Goal: Find specific page/section: Find specific page/section

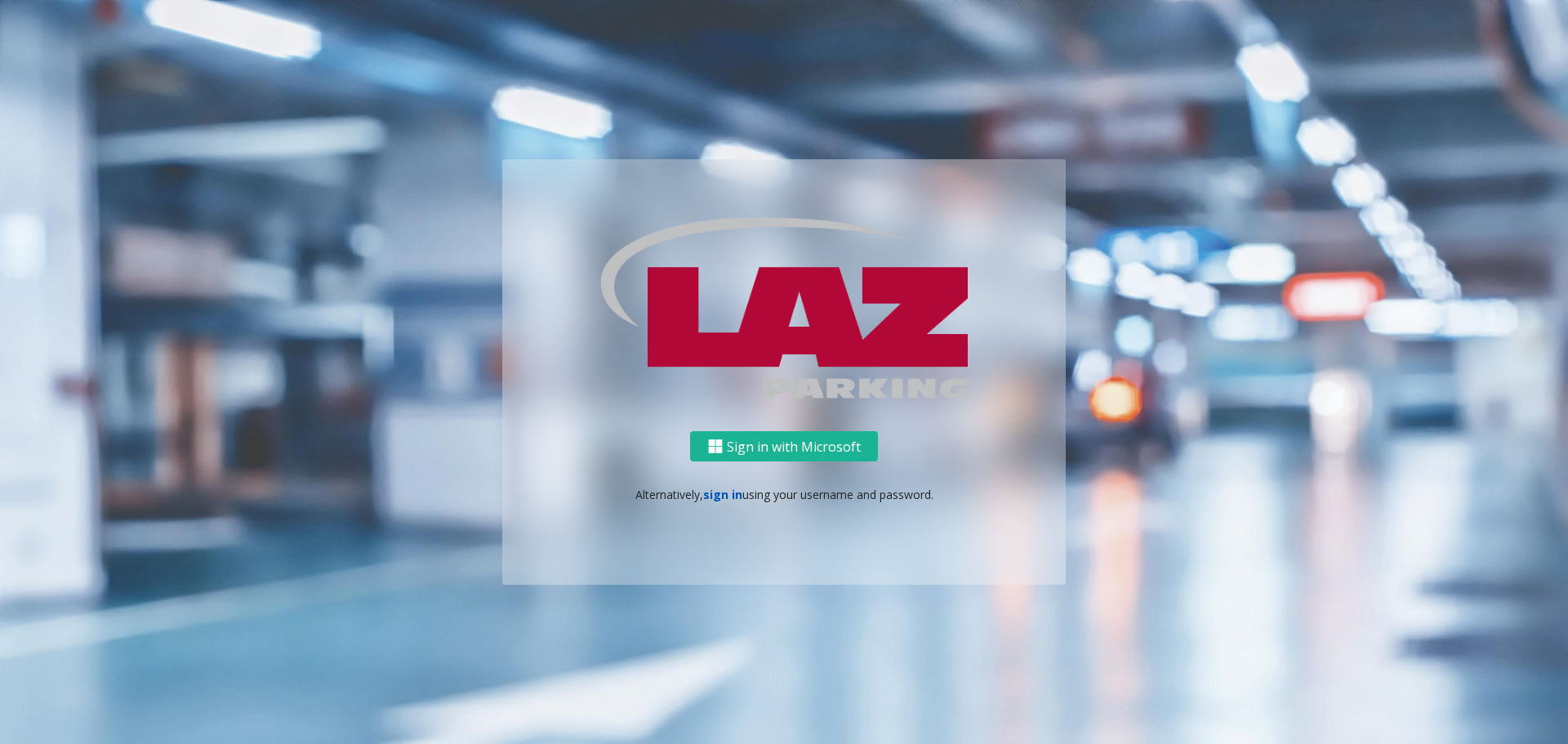
click at [717, 500] on link "sign in" at bounding box center [723, 495] width 39 height 15
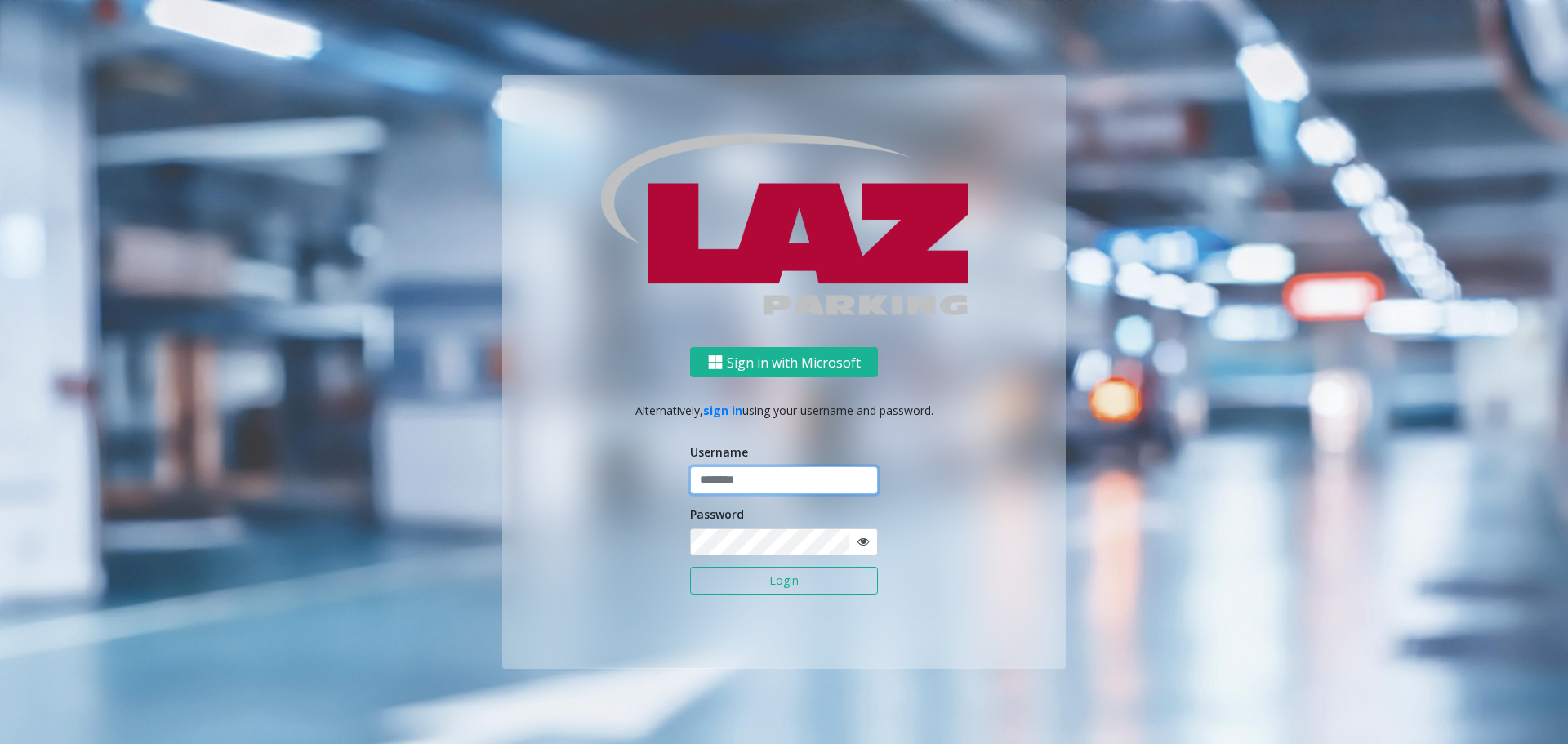
type input "*******"
click at [754, 569] on button "Login" at bounding box center [784, 581] width 188 height 28
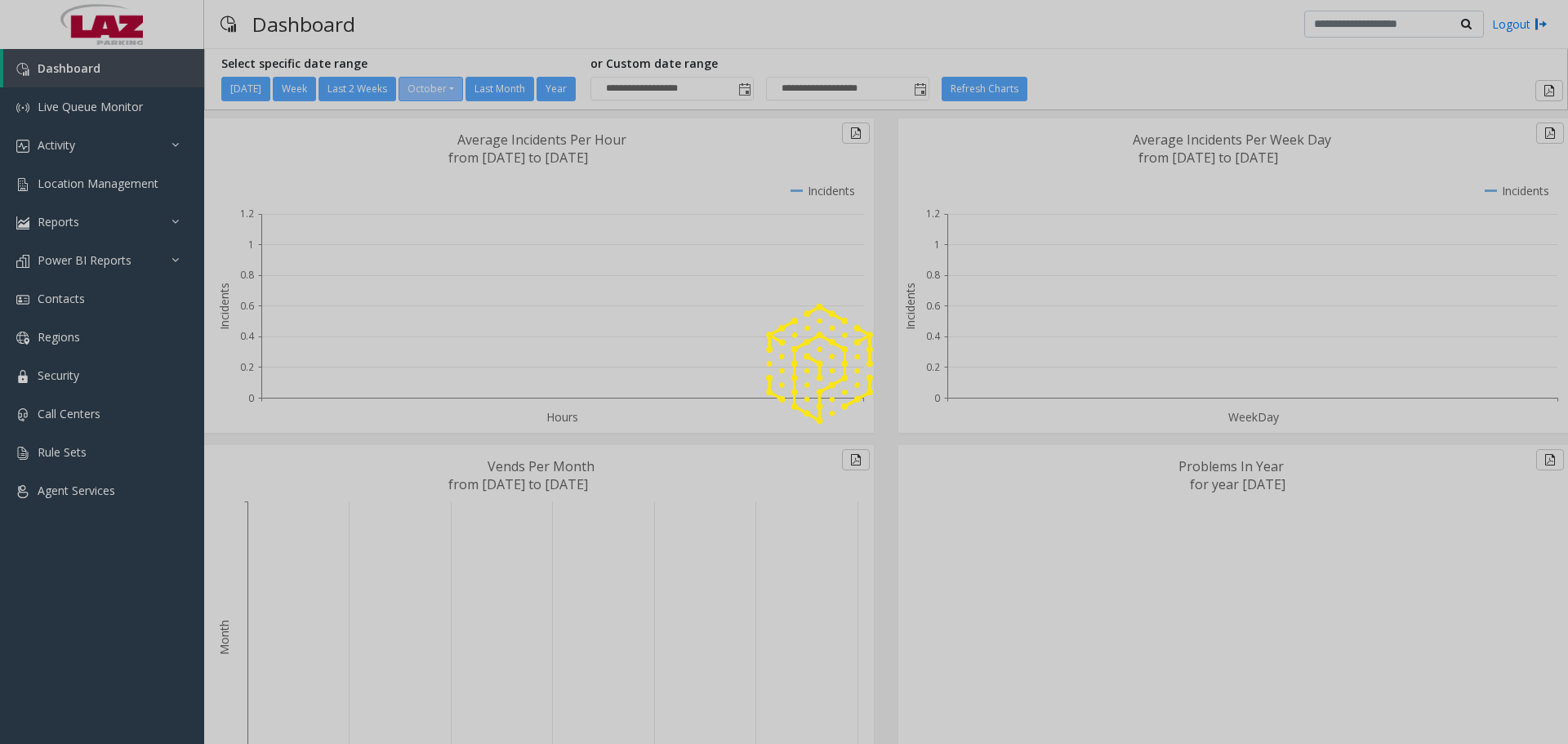
click at [105, 190] on div at bounding box center [784, 372] width 1568 height 744
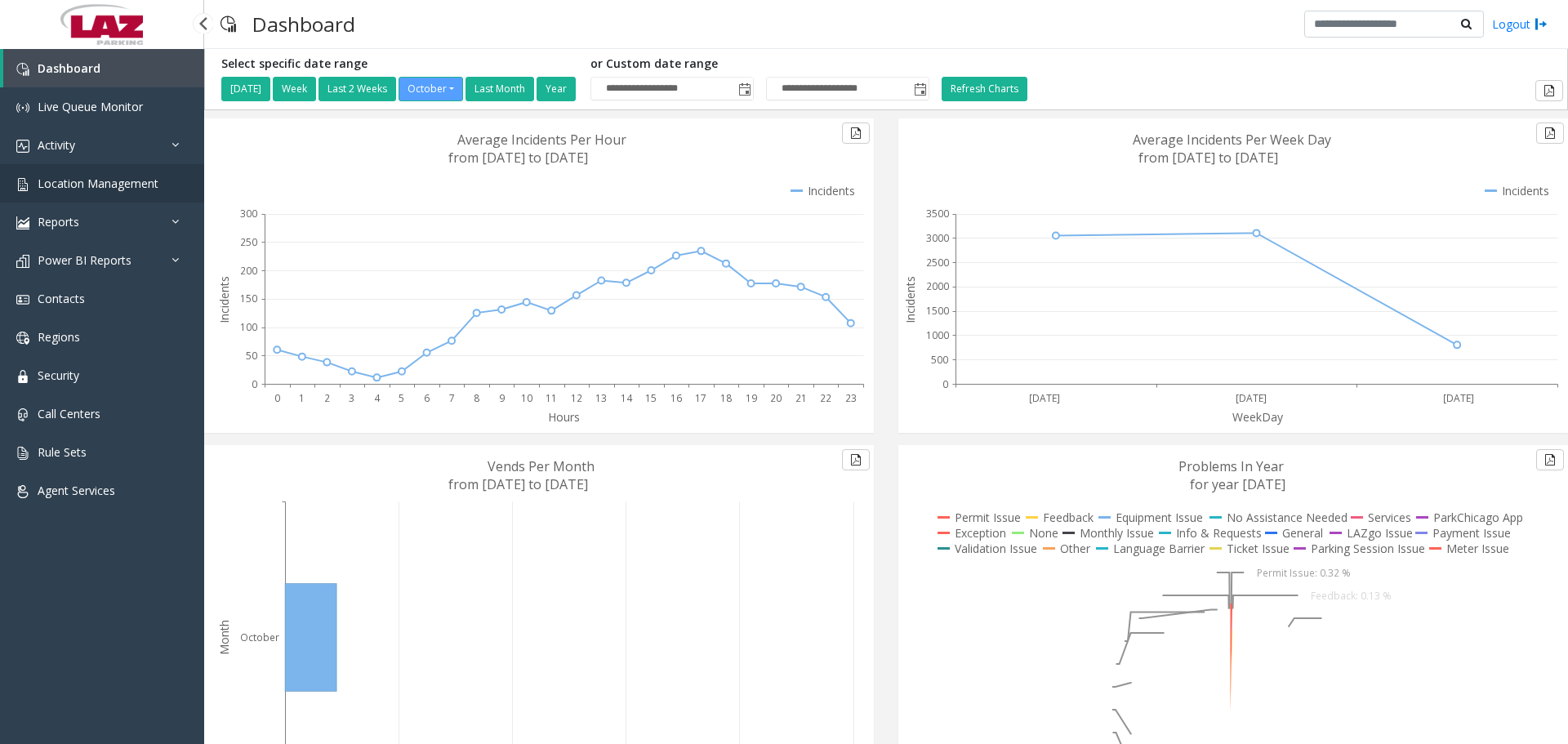
click at [104, 186] on span "Location Management" at bounding box center [97, 183] width 121 height 15
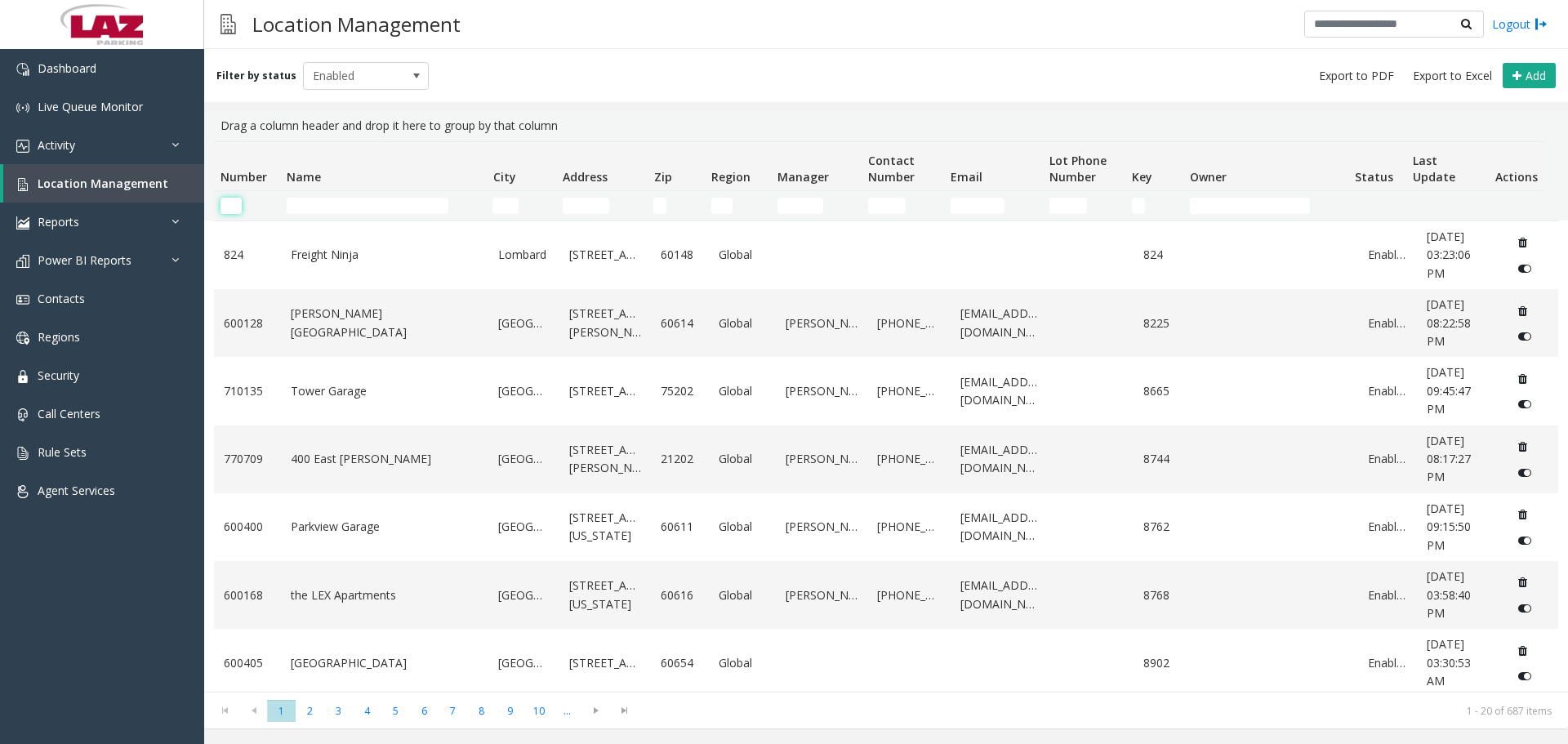
click at [238, 209] on input "Number Filter" at bounding box center [231, 205] width 21 height 16
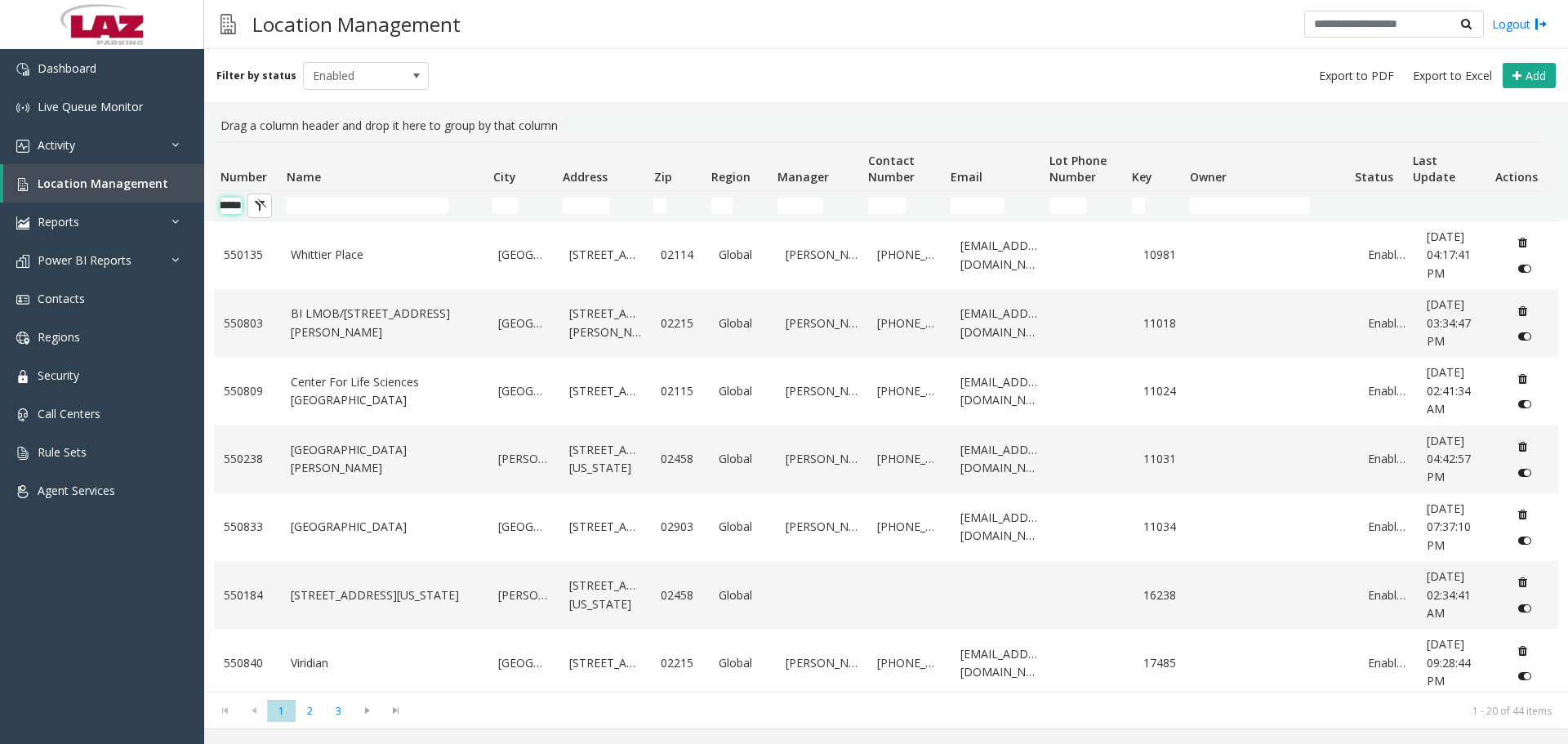
scroll to position [0, 27]
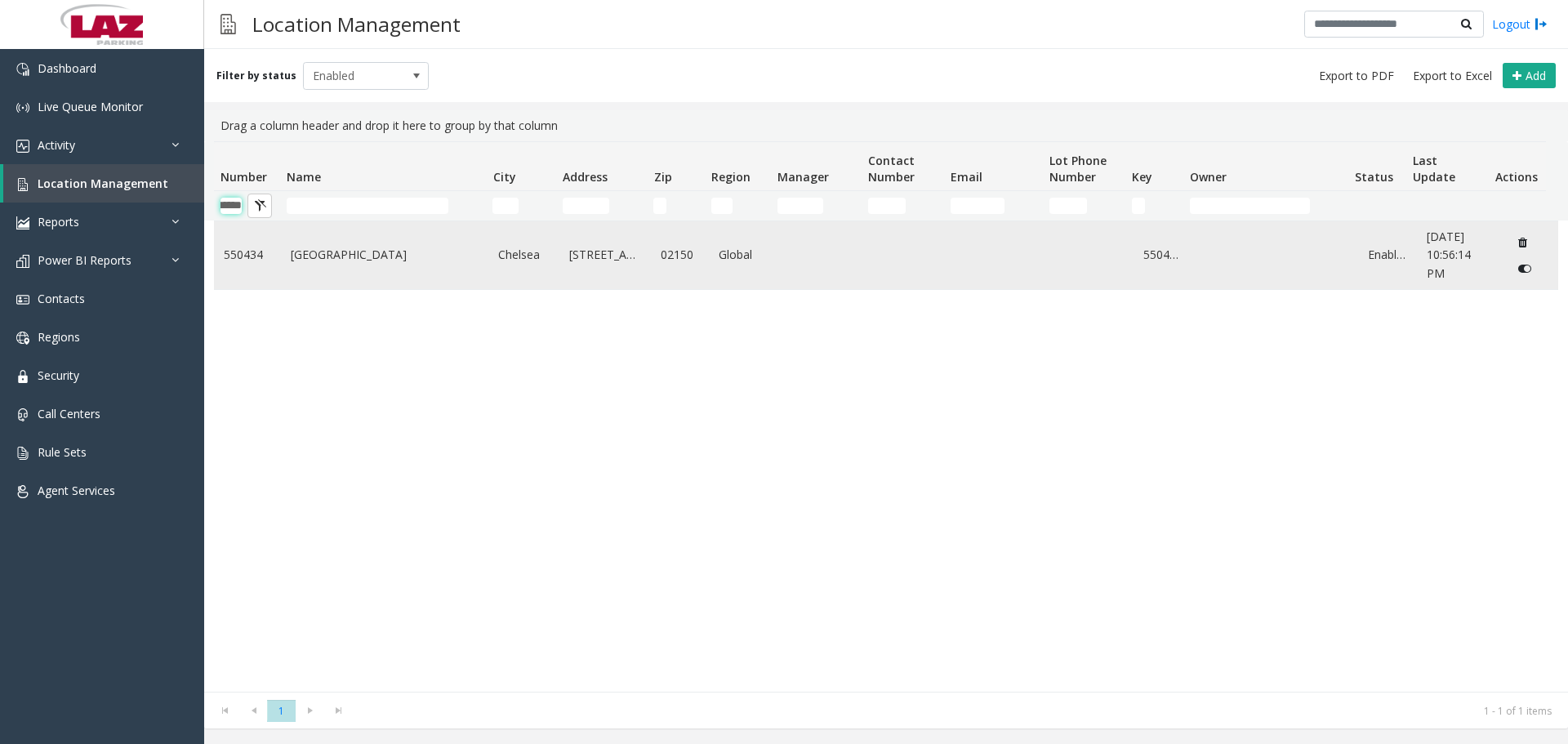
type input "******"
click at [359, 241] on td "Suffolk Downs" at bounding box center [385, 255] width 208 height 68
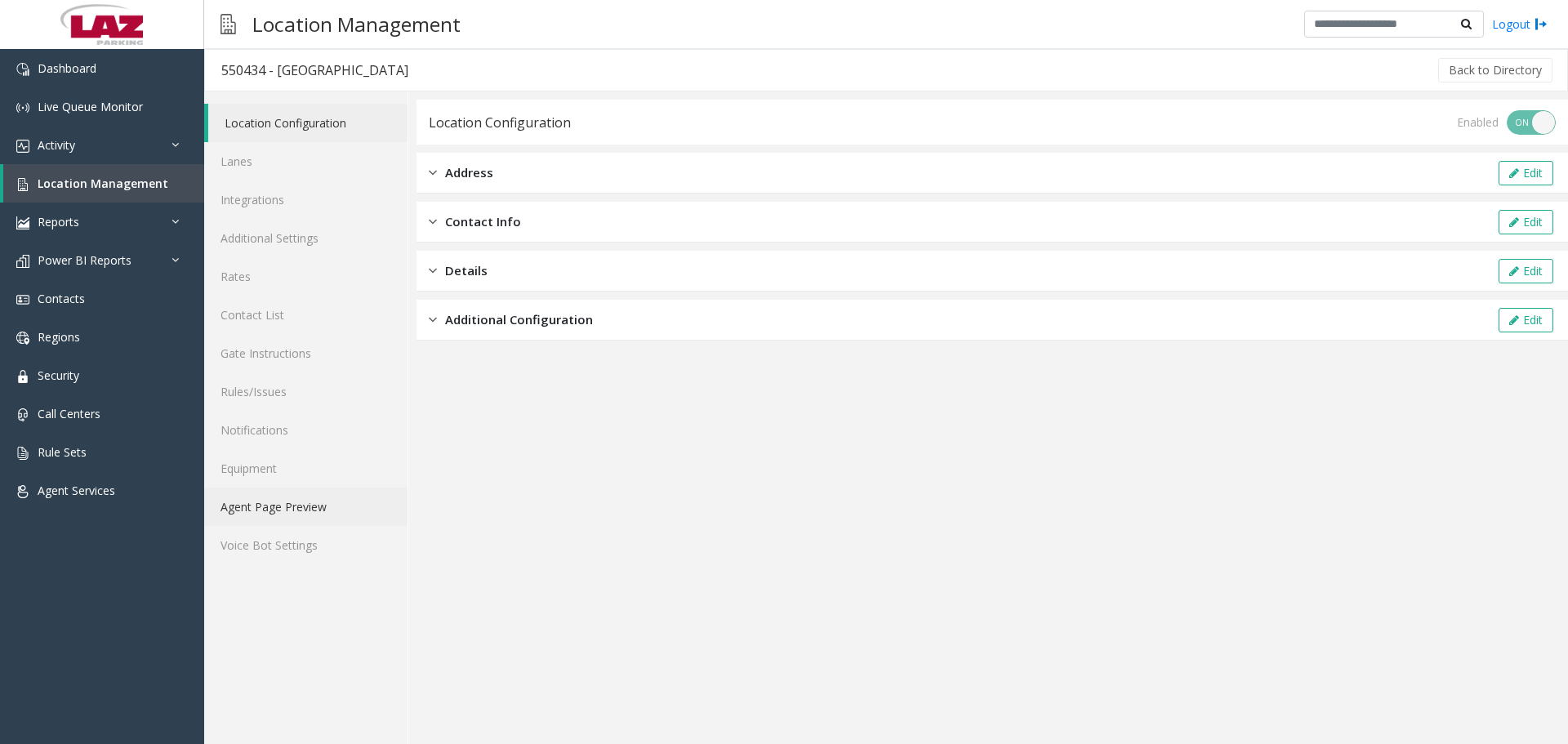
click at [307, 519] on link "Agent Page Preview" at bounding box center [306, 507] width 203 height 38
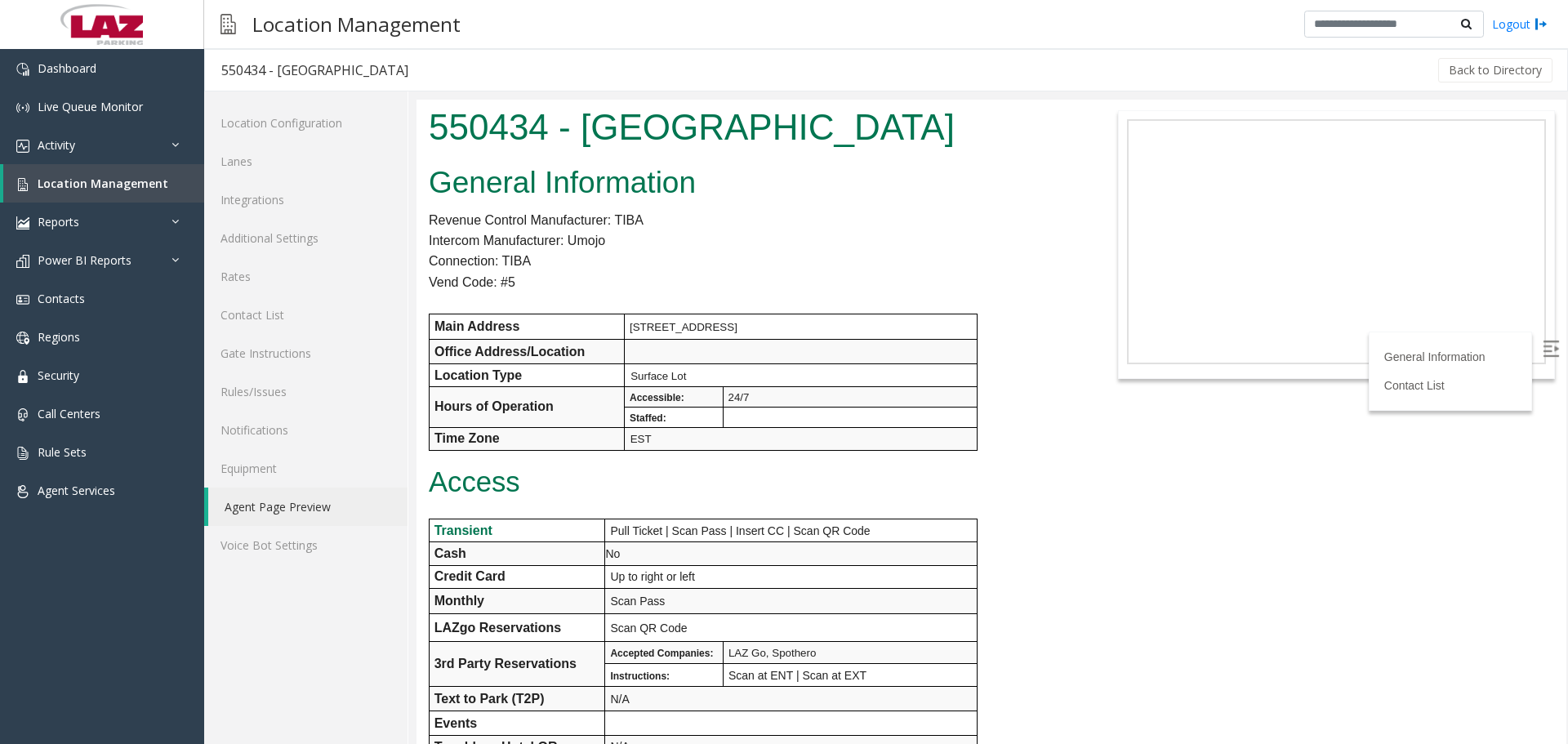
scroll to position [573, 0]
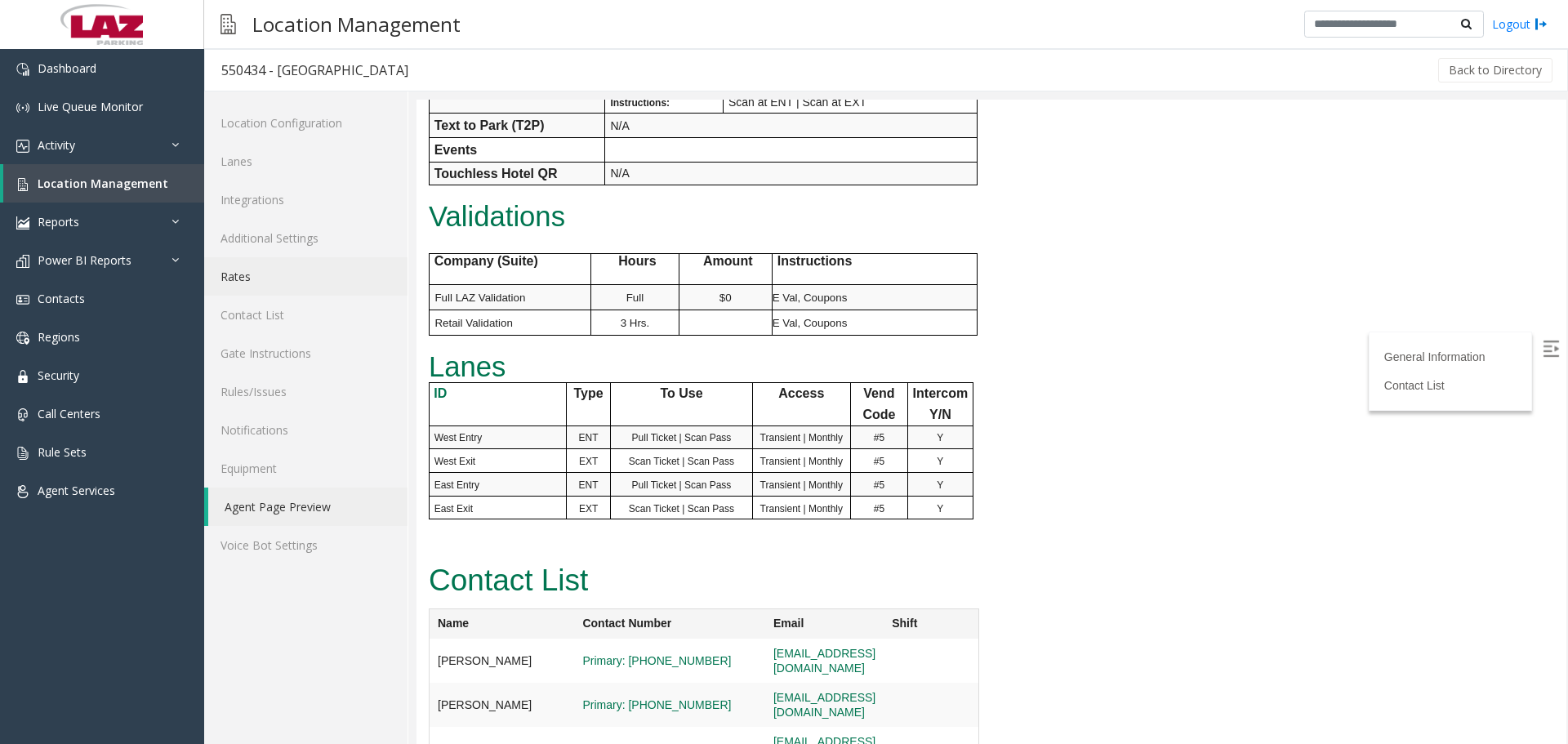
click at [204, 263] on link "Rates" at bounding box center [306, 276] width 203 height 38
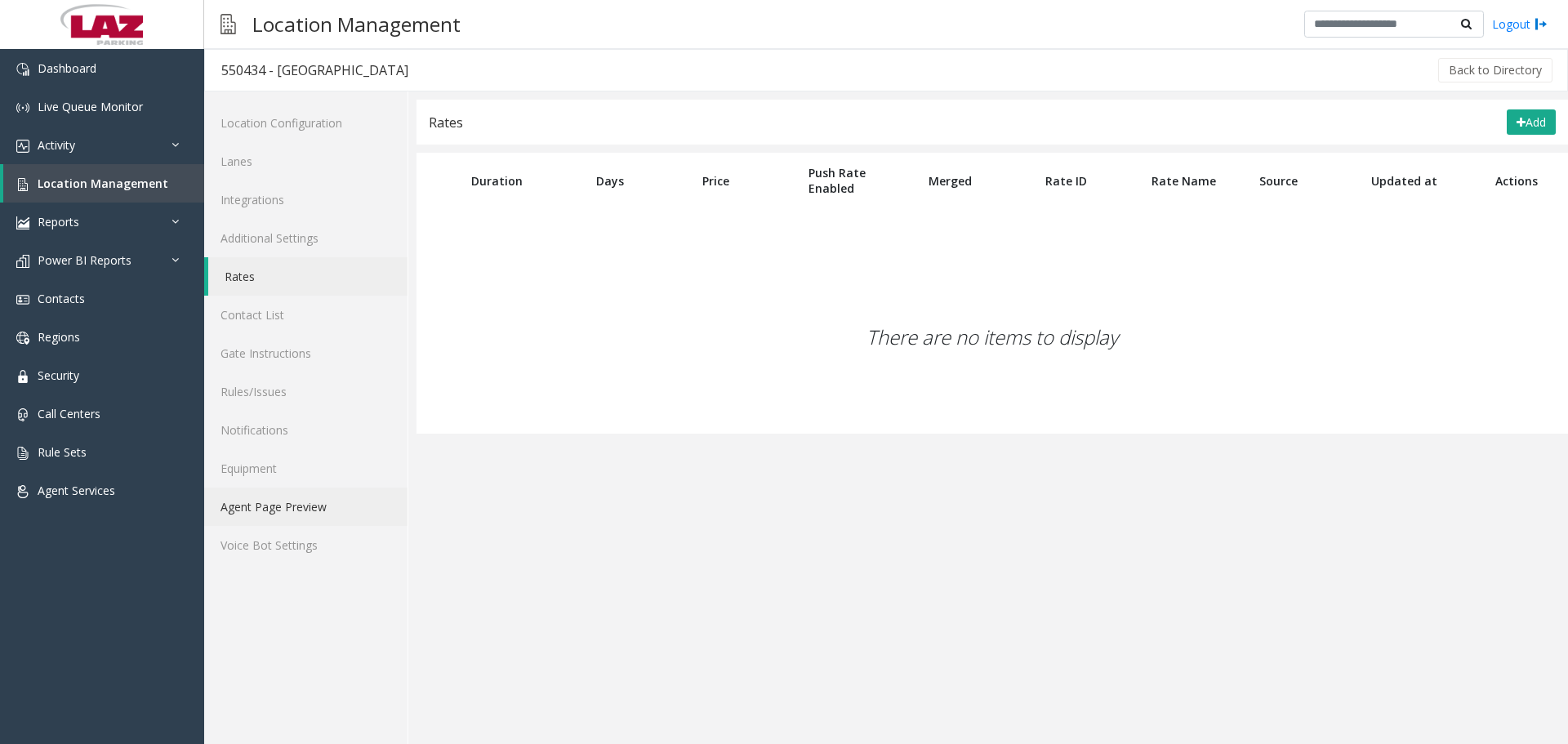
click at [296, 523] on link "Agent Page Preview" at bounding box center [306, 507] width 203 height 38
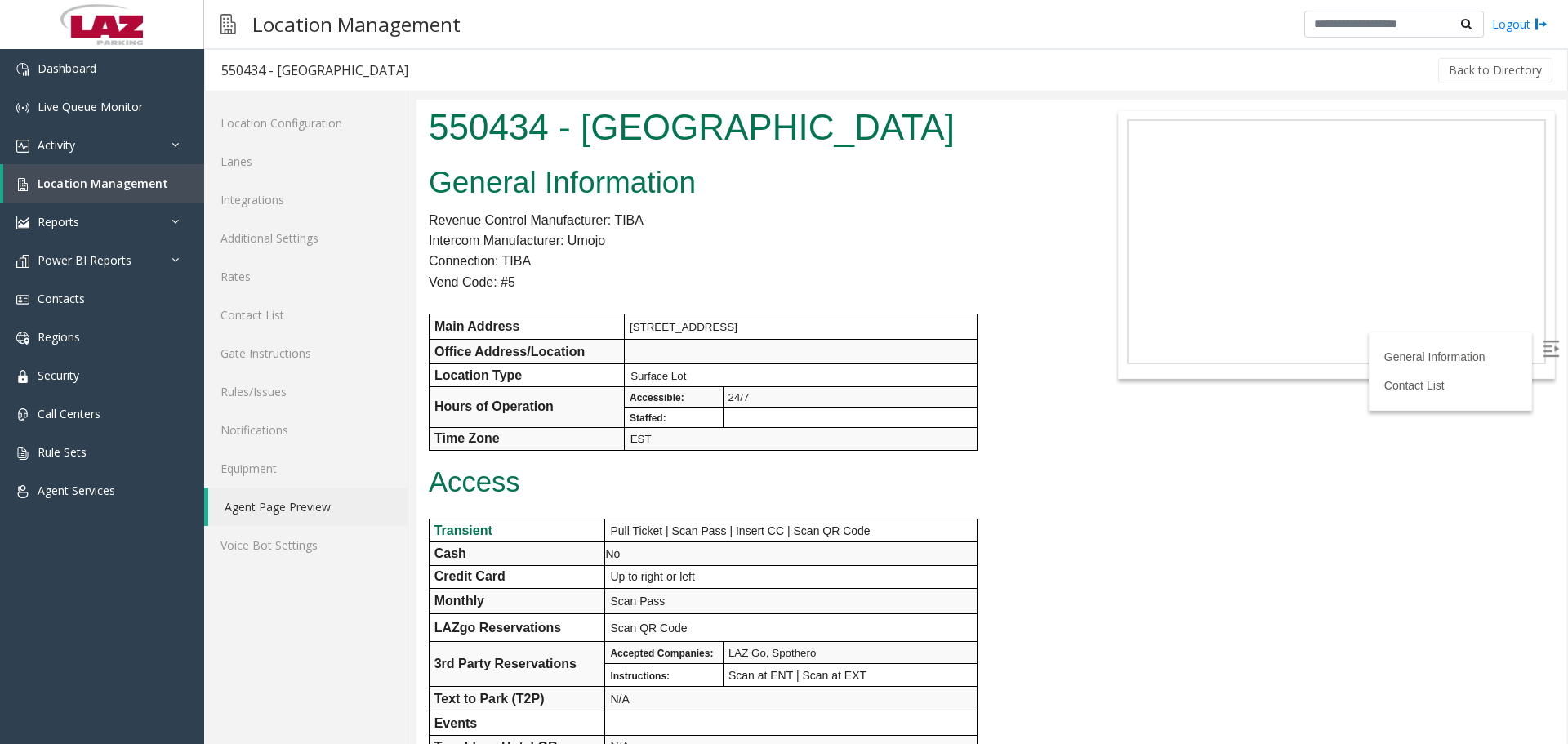
click at [449, 125] on h1 "550434 - Suffolk Downs" at bounding box center [752, 127] width 646 height 51
copy h1 "550434"
click at [759, 120] on h1 "550434 - Suffolk Downs" at bounding box center [752, 127] width 646 height 51
click at [760, 120] on h1 "550434 - Suffolk Downs" at bounding box center [752, 127] width 646 height 51
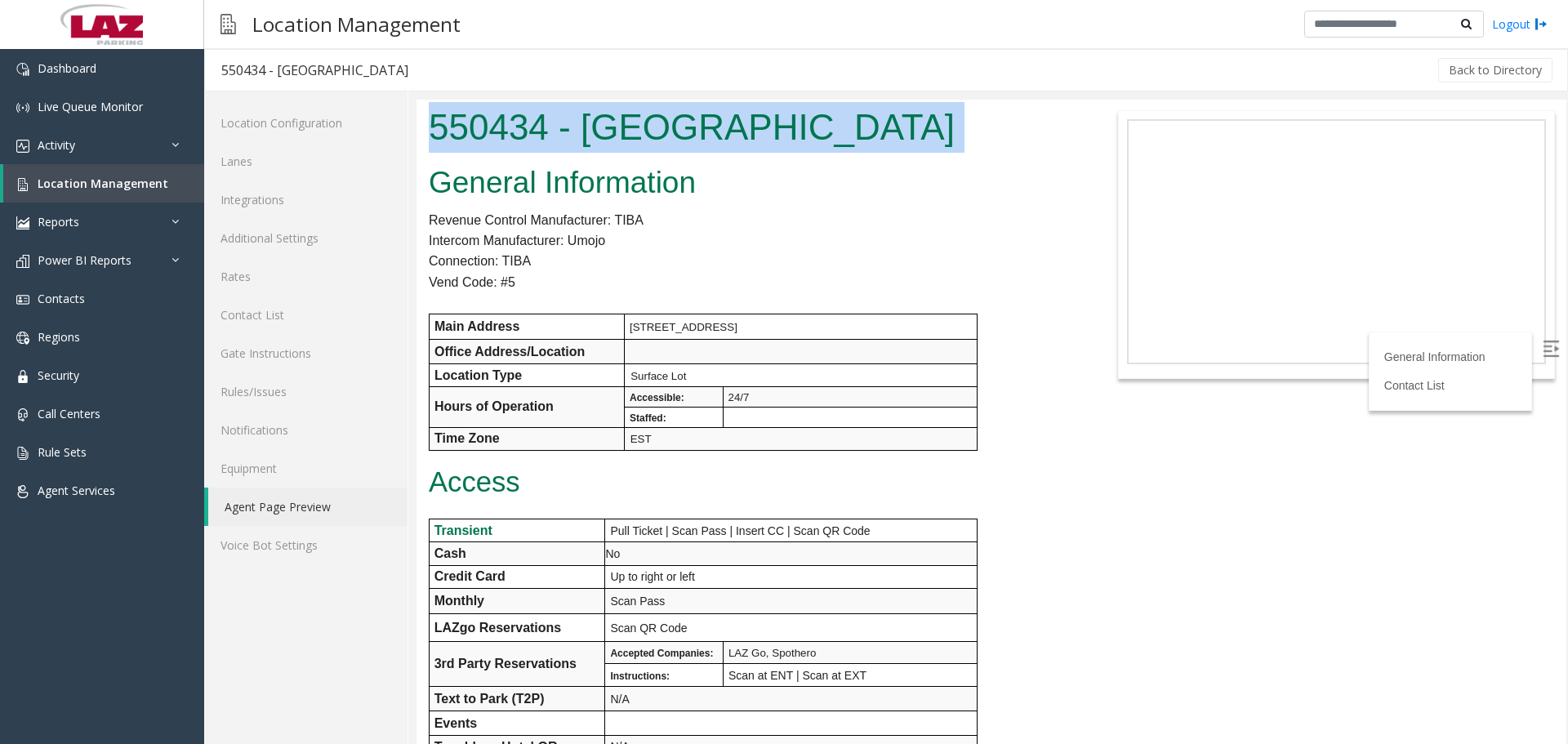
click at [760, 120] on h1 "550434 - Suffolk Downs" at bounding box center [752, 127] width 646 height 51
copy body "550434 - Suffolk Downs"
